Goal: Information Seeking & Learning: Learn about a topic

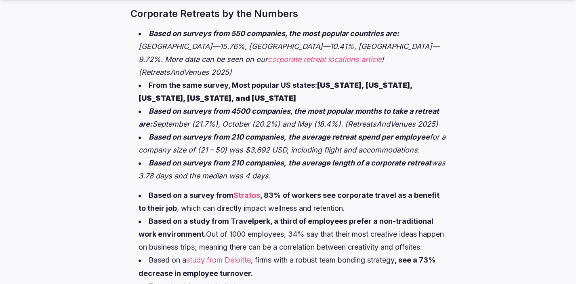
scroll to position [447, 0]
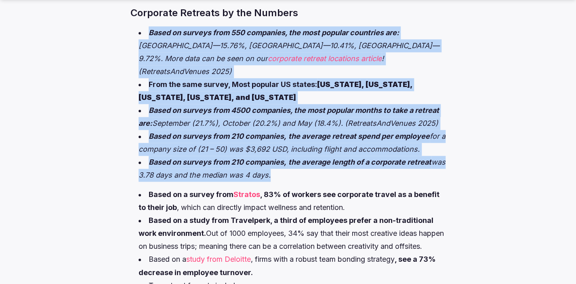
drag, startPoint x: 120, startPoint y: 45, endPoint x: 409, endPoint y: 181, distance: 319.6
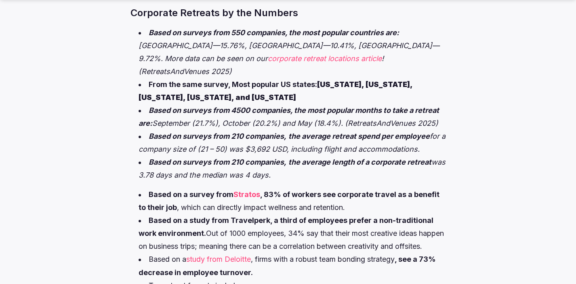
click at [396, 164] on em "the average length of a corporate retreat" at bounding box center [360, 162] width 143 height 8
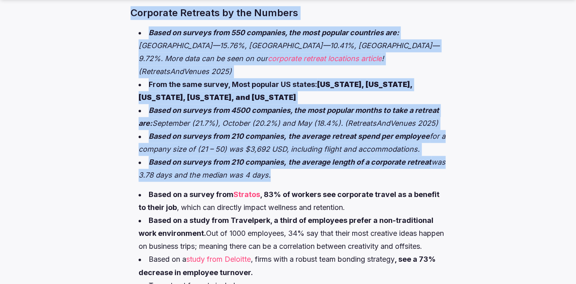
drag, startPoint x: 390, startPoint y: 178, endPoint x: 130, endPoint y: 32, distance: 298.2
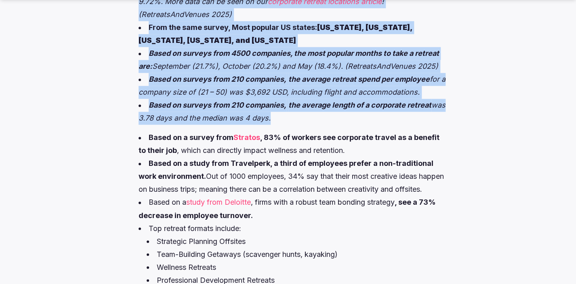
scroll to position [606, 0]
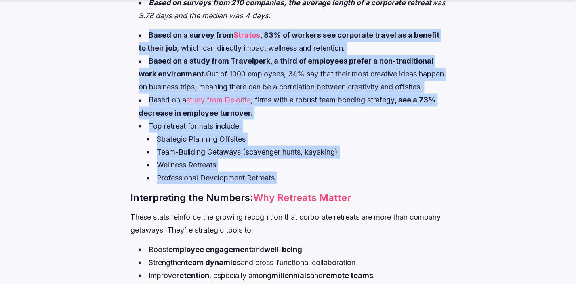
drag, startPoint x: 139, startPoint y: 30, endPoint x: 366, endPoint y: 197, distance: 281.8
click at [334, 171] on li "Wellness Retreats" at bounding box center [296, 164] width 299 height 13
drag, startPoint x: 328, startPoint y: 188, endPoint x: 148, endPoint y: 36, distance: 235.1
click at [148, 36] on ul "Based on a survey from Stratos , 83% of workers see corporate travel as a benef…" at bounding box center [288, 106] width 315 height 155
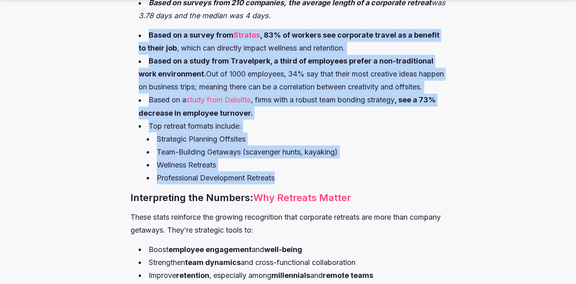
click at [310, 171] on li "Wellness Retreats" at bounding box center [296, 164] width 299 height 13
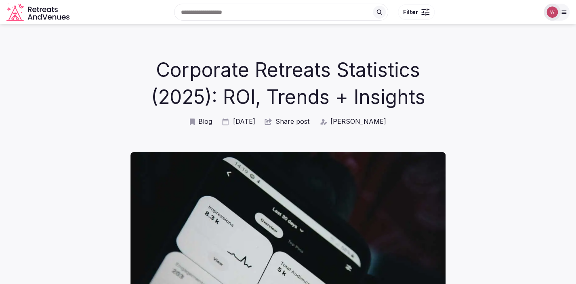
scroll to position [0, 0]
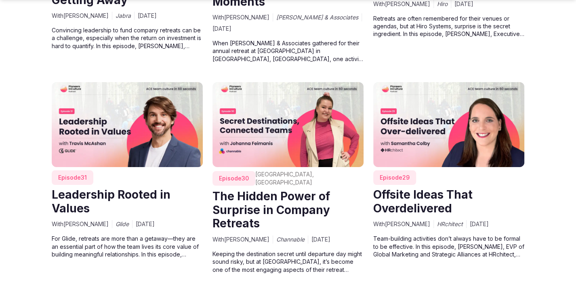
scroll to position [1376, 0]
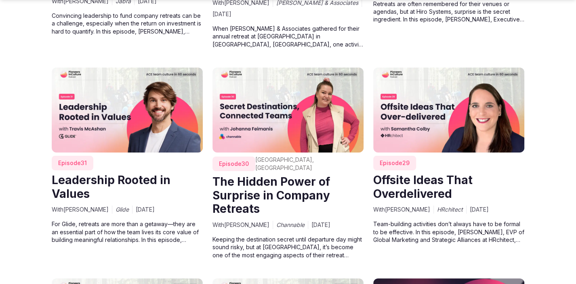
click at [280, 183] on link "The Hidden Power of Surprise in Company Retreats" at bounding box center [272, 195] width 118 height 41
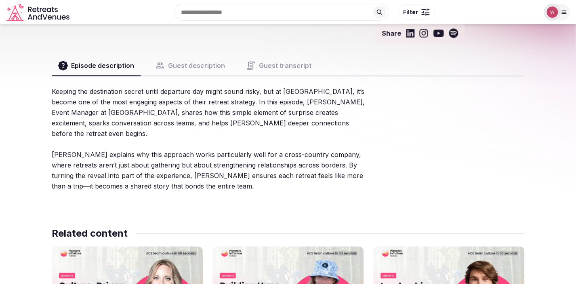
click at [188, 56] on button "Guest description" at bounding box center [190, 65] width 83 height 19
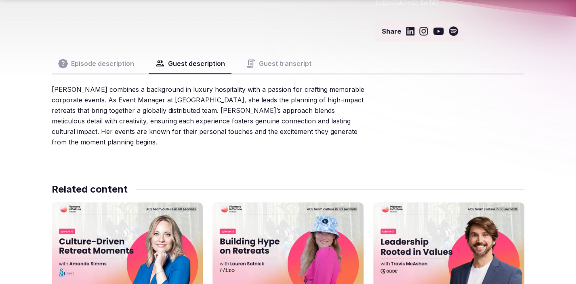
click at [268, 55] on button "Guest transcript" at bounding box center [279, 63] width 78 height 19
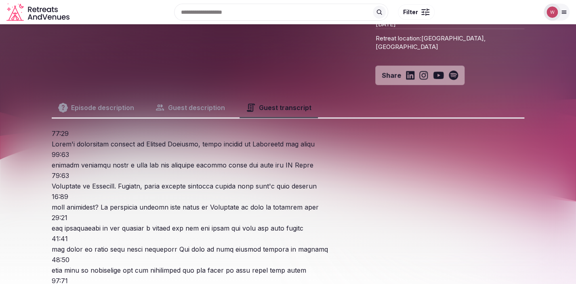
click at [98, 105] on button "Episode description" at bounding box center [96, 107] width 89 height 19
